Goal: Task Accomplishment & Management: Complete application form

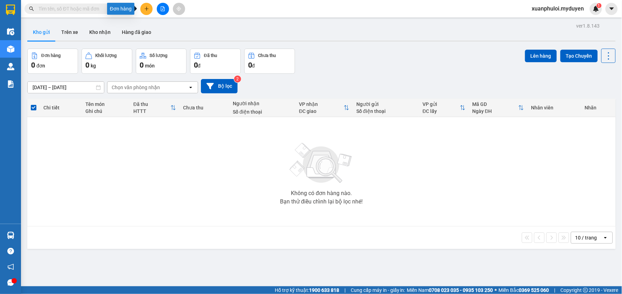
click at [146, 9] on icon "plus" at bounding box center [147, 8] width 4 height 0
click at [168, 24] on div "Tạo đơn hàng" at bounding box center [174, 26] width 30 height 8
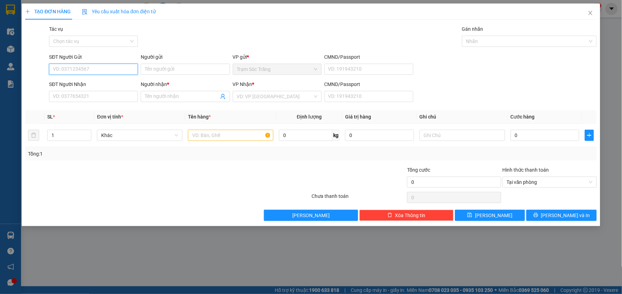
click at [97, 66] on input "SĐT Người Gửi" at bounding box center [93, 69] width 89 height 11
type input "0932820070"
click at [160, 72] on input "Người gửi" at bounding box center [185, 69] width 89 height 11
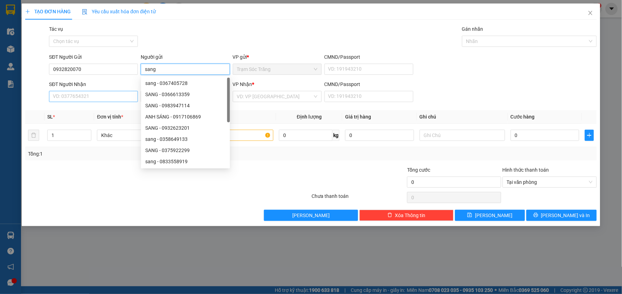
type input "sang"
click at [96, 93] on input "SĐT Người Nhận" at bounding box center [93, 96] width 89 height 11
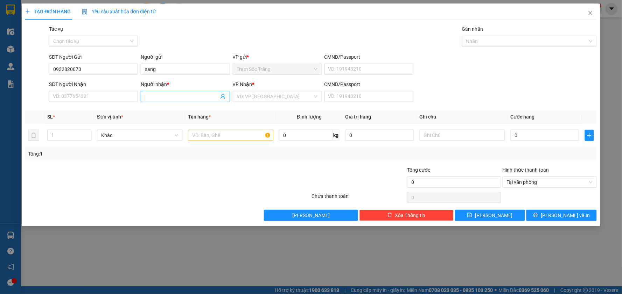
click at [176, 99] on input "Người nhận *" at bounding box center [181, 97] width 73 height 8
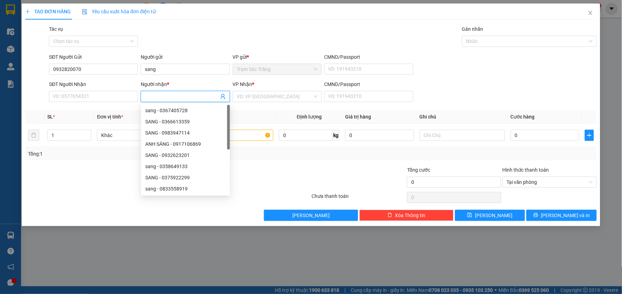
type input "D"
type input "ĐĂNG"
click at [156, 66] on input "sang" at bounding box center [185, 69] width 89 height 11
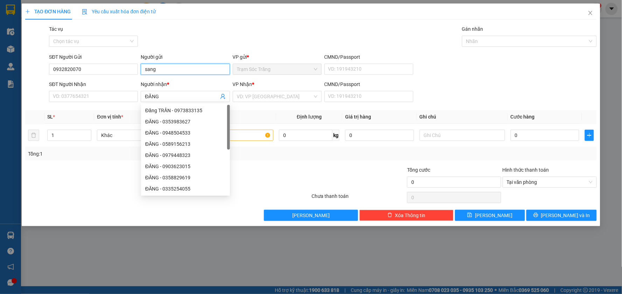
click at [156, 66] on input "sang" at bounding box center [185, 69] width 89 height 11
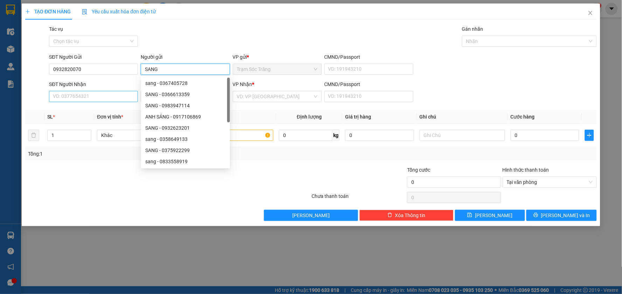
type input "SANG"
click at [108, 99] on input "SĐT Người Nhận" at bounding box center [93, 96] width 89 height 11
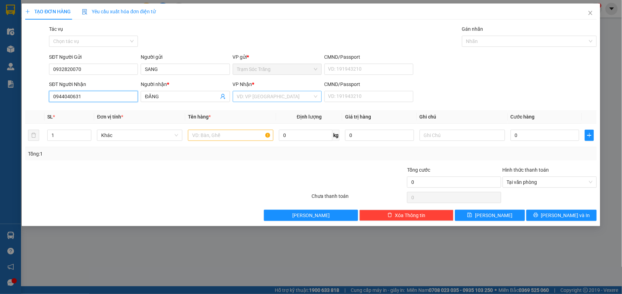
type input "0944040631"
click at [265, 97] on input "search" at bounding box center [275, 96] width 76 height 10
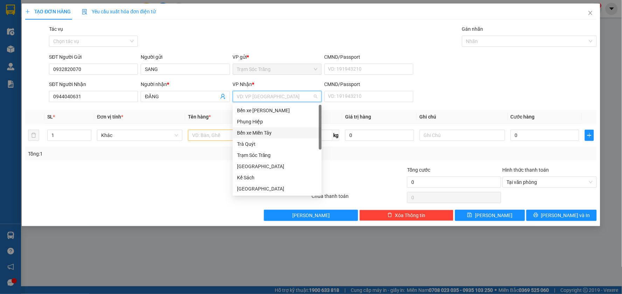
click at [256, 135] on div "Bến xe Miền Tây" at bounding box center [277, 133] width 80 height 8
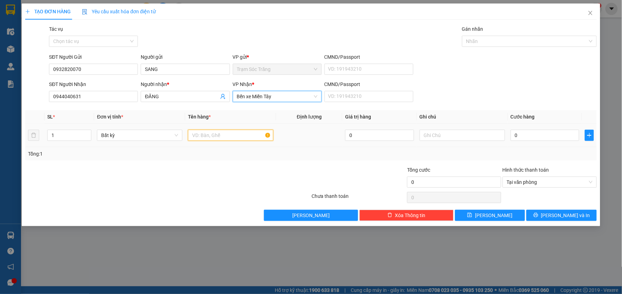
click at [216, 135] on input "text" at bounding box center [230, 135] width 85 height 11
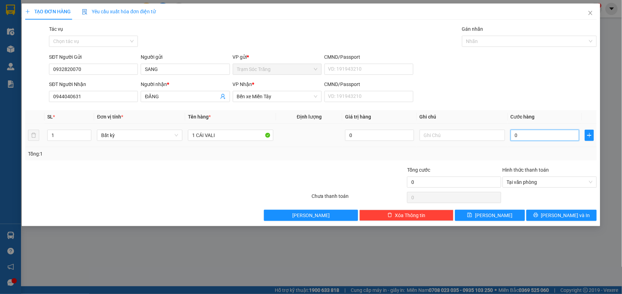
click at [543, 136] on input "0" at bounding box center [544, 135] width 69 height 11
click at [236, 132] on input "1 CÁI VALI" at bounding box center [230, 135] width 85 height 11
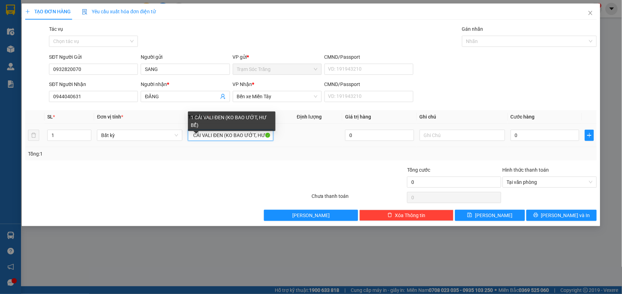
scroll to position [0, 5]
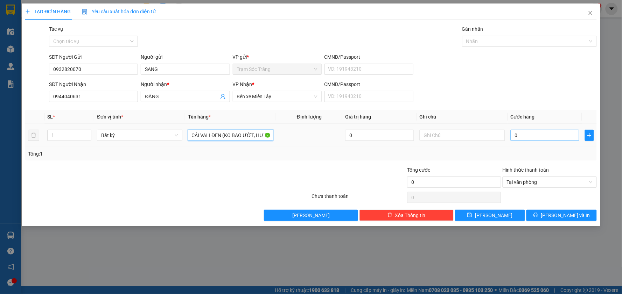
type input "1 CÁI VALI ĐEN (KO BAO ƯỚT, HƯ BỂ)"
click at [552, 134] on input "0" at bounding box center [544, 135] width 69 height 11
type input "8"
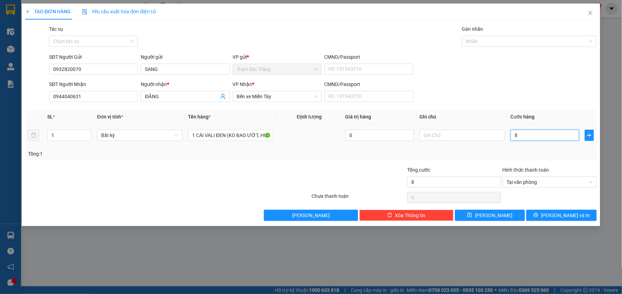
type input "80"
type input "800"
type input "8.000"
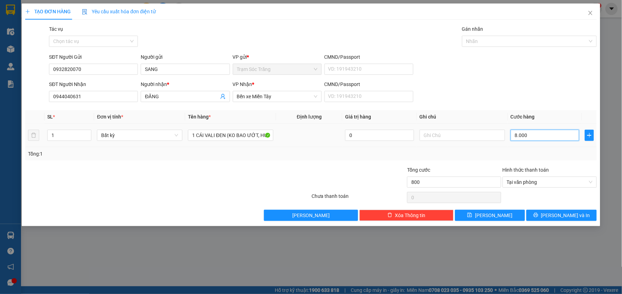
type input "8.000"
type input "80.000"
click at [553, 217] on button "[PERSON_NAME] và In" at bounding box center [561, 215] width 70 height 11
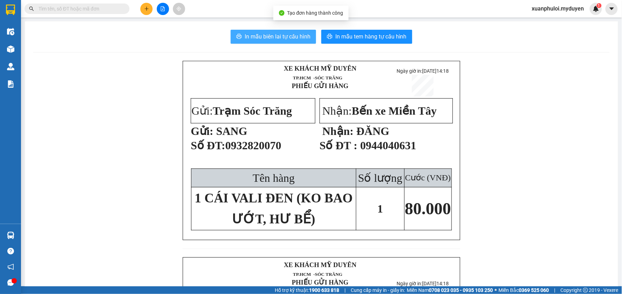
click at [264, 31] on button "In mẫu biên lai tự cấu hình" at bounding box center [273, 37] width 85 height 14
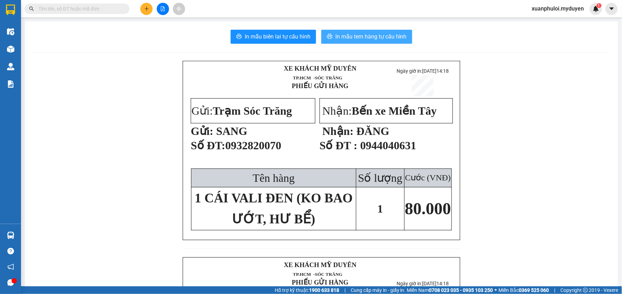
click at [345, 36] on span "In mẫu tem hàng tự cấu hình" at bounding box center [370, 36] width 71 height 9
click at [146, 11] on button at bounding box center [146, 9] width 12 height 12
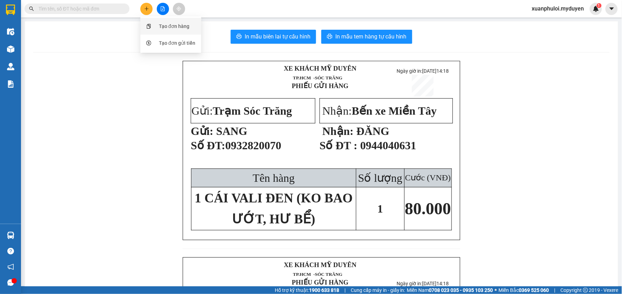
click at [170, 24] on div "Tạo đơn hàng" at bounding box center [174, 26] width 30 height 8
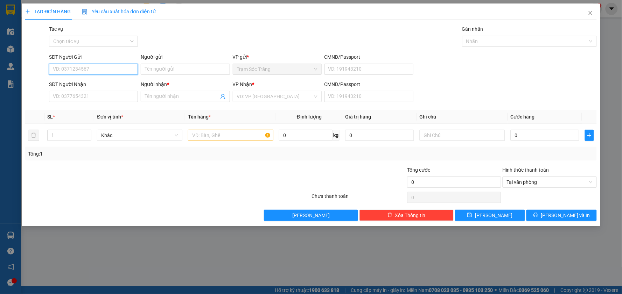
click at [99, 67] on input "SĐT Người Gửi" at bounding box center [93, 69] width 89 height 11
click at [93, 83] on div "0939377080 - BÌNH" at bounding box center [93, 83] width 80 height 8
type input "0939377080"
type input "BÌNH"
type input "0964160521"
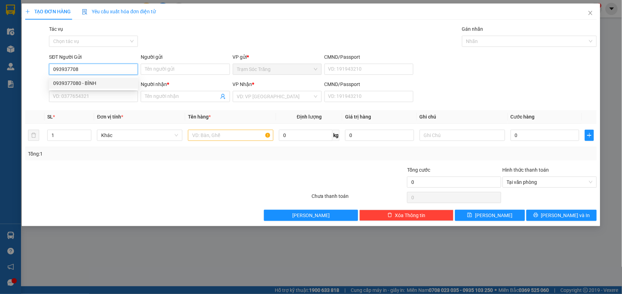
type input "VĨNH THÚY"
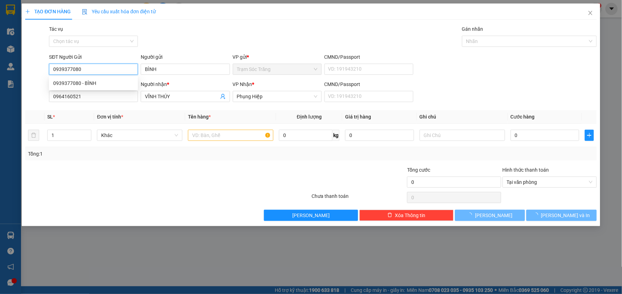
type input "60.000"
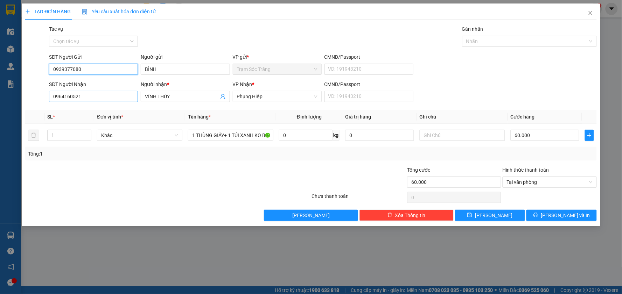
type input "0939377080"
click at [92, 100] on input "0964160521" at bounding box center [93, 96] width 89 height 11
click at [71, 98] on input "0765829954" at bounding box center [93, 96] width 89 height 11
click at [97, 96] on input "0765823954" at bounding box center [93, 96] width 89 height 11
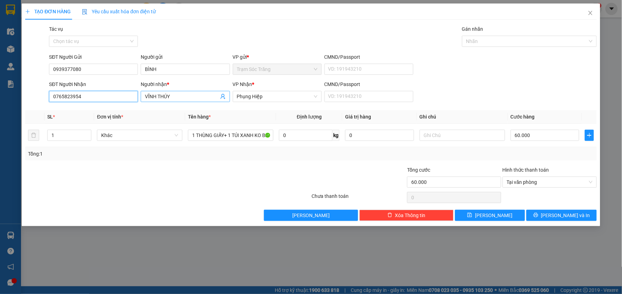
type input "0765823954"
click at [172, 99] on input "VĨNH THÚY" at bounding box center [181, 97] width 73 height 8
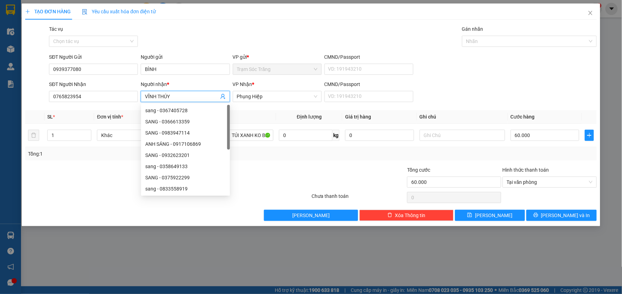
click at [172, 99] on input "VĨNH THÚY" at bounding box center [181, 97] width 73 height 8
type input "PHÚ"
click at [103, 183] on div at bounding box center [119, 178] width 191 height 24
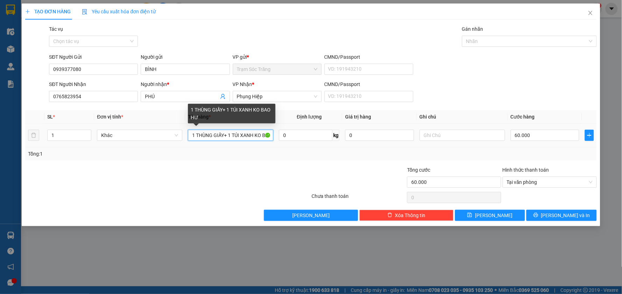
click at [260, 136] on input "1 THÙNG GIẤY+ 1 TÚI XANH KO BAO HƯ" at bounding box center [230, 135] width 85 height 11
drag, startPoint x: 232, startPoint y: 137, endPoint x: 236, endPoint y: 136, distance: 3.6
click at [233, 136] on input "1 THÙNG GIẤY+ 1 TÚI XANH KO BAO HƯ" at bounding box center [230, 135] width 85 height 11
click at [232, 137] on input "1 THÙNG GIẤY+ 1 TÚI XANH KO BAO HƯ" at bounding box center [230, 135] width 85 height 11
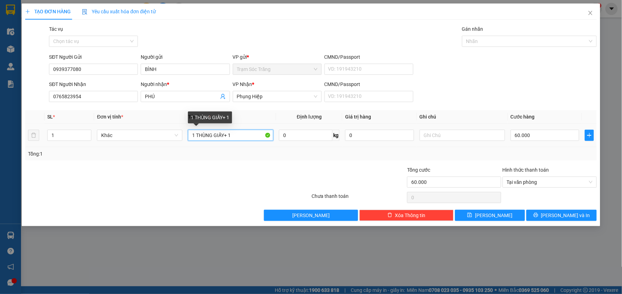
click at [249, 137] on input "1 THÙNG GIẤY+ 1" at bounding box center [230, 135] width 85 height 11
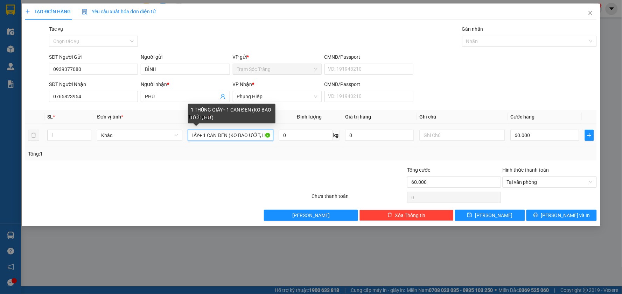
scroll to position [0, 26]
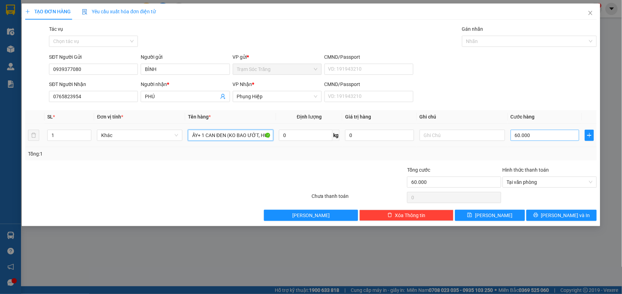
type input "1 THÙNG GIẤY+ 1 CAN ĐEN (KO BAO ƯỚT, HƯ)"
click at [537, 135] on input "60.000" at bounding box center [544, 135] width 69 height 11
type input "8"
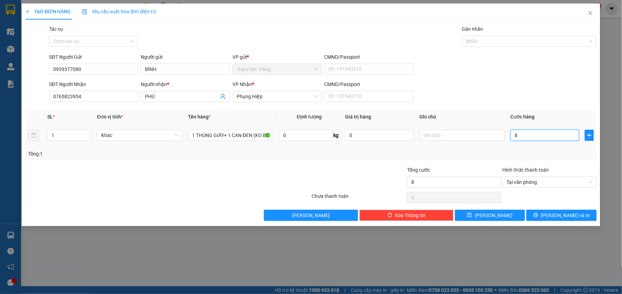
type input "80"
type input "800"
type input "8.000"
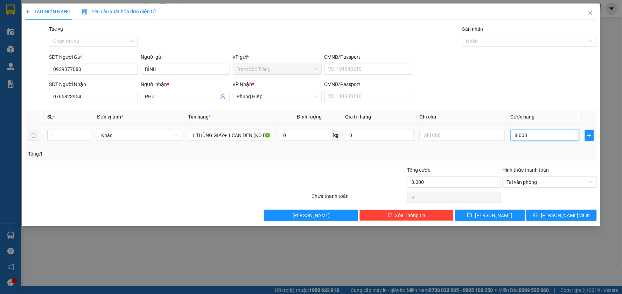
type input "80.000"
click at [538, 217] on icon "printer" at bounding box center [535, 215] width 5 height 5
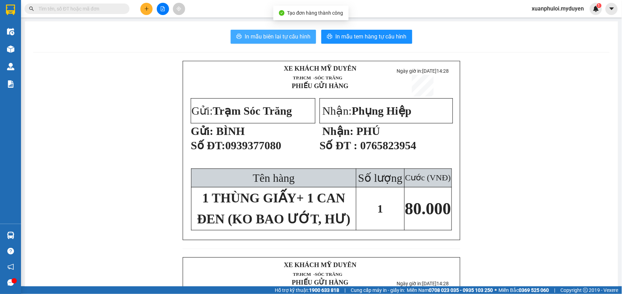
click at [259, 41] on button "In mẫu biên lai tự cấu hình" at bounding box center [273, 37] width 85 height 14
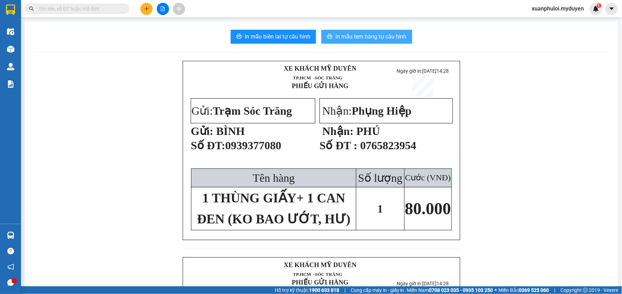
click at [365, 39] on span "In mẫu tem hàng tự cấu hình" at bounding box center [370, 36] width 71 height 9
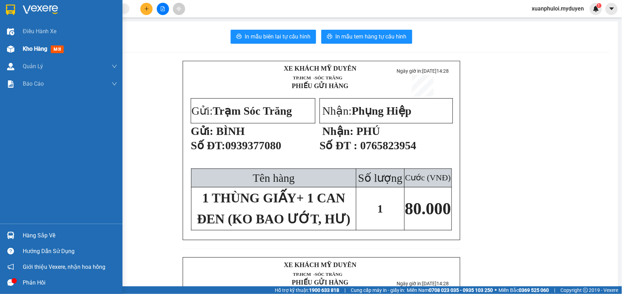
click at [13, 50] on img at bounding box center [10, 48] width 7 height 7
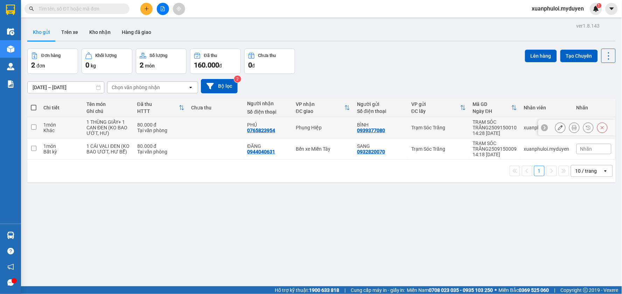
click at [558, 130] on icon at bounding box center [560, 127] width 5 height 5
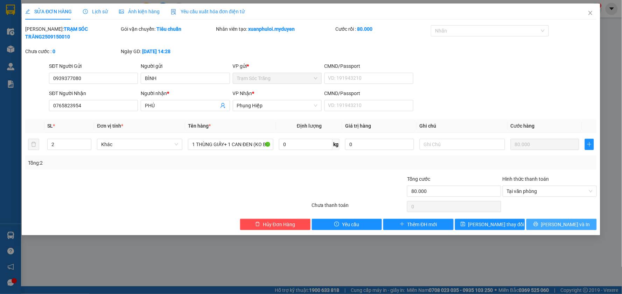
click at [571, 219] on button "[PERSON_NAME] và In" at bounding box center [561, 224] width 70 height 11
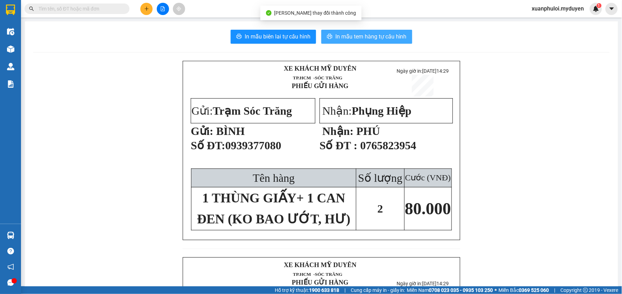
click at [355, 31] on button "In mẫu tem hàng tự cấu hình" at bounding box center [366, 37] width 91 height 14
